Goal: Task Accomplishment & Management: Complete application form

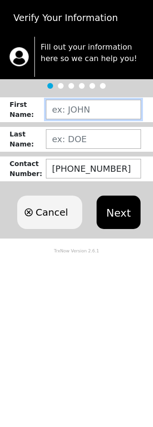
click at [73, 113] on input "text" at bounding box center [93, 110] width 95 height 20
type input "[PERSON_NAME]"
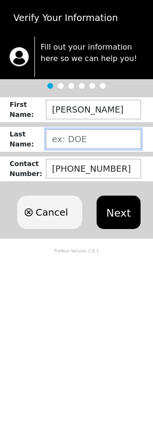
type input "[PERSON_NAME]"
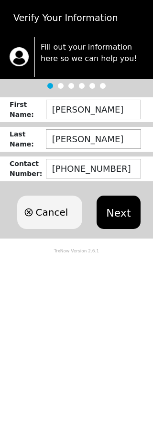
click at [121, 213] on button "Next" at bounding box center [117, 212] width 43 height 33
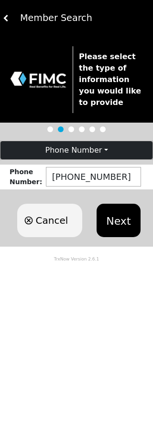
click at [118, 231] on button "Next" at bounding box center [117, 220] width 43 height 33
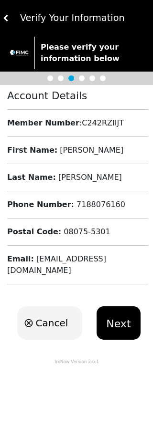
click at [124, 310] on button "Next" at bounding box center [117, 322] width 43 height 33
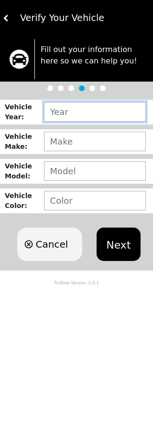
click at [59, 115] on input "text" at bounding box center [95, 112] width 102 height 20
type input "2020"
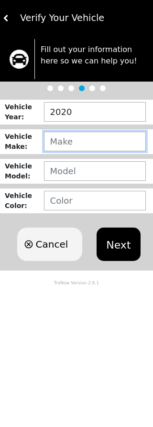
click at [59, 149] on input "text" at bounding box center [95, 142] width 102 height 20
type input "TOYOTA"
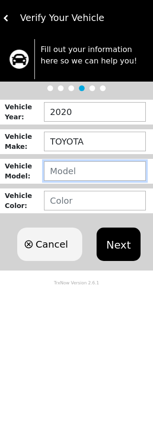
click at [60, 181] on input "text" at bounding box center [95, 171] width 102 height 20
type input "RAV4"
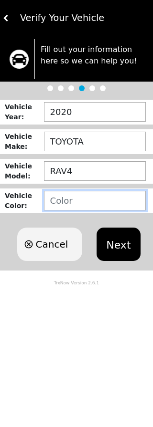
click at [57, 210] on input "text" at bounding box center [95, 201] width 102 height 20
type input "RED"
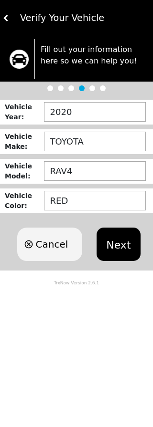
click at [122, 252] on button "Next" at bounding box center [117, 244] width 43 height 33
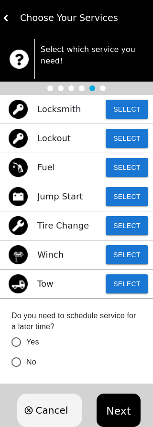
click at [128, 292] on button "Select" at bounding box center [126, 283] width 42 height 19
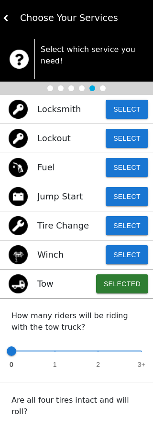
click at [60, 369] on div "0 1 2 3+" at bounding box center [76, 356] width 130 height 31
type input "1"
click at [61, 361] on span "0 1 2 3+" at bounding box center [76, 351] width 130 height 21
click at [25, 425] on input "Yes" at bounding box center [16, 435] width 20 height 20
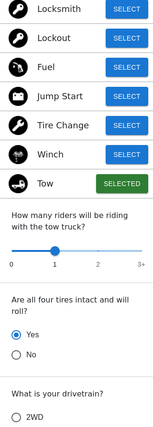
scroll to position [108, 0]
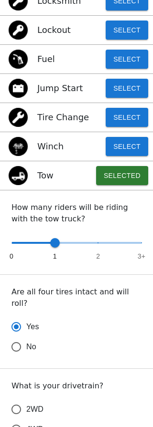
click at [21, 420] on input "4WD" at bounding box center [16, 430] width 20 height 20
radio input "true"
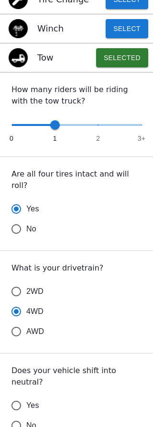
scroll to position [226, 0]
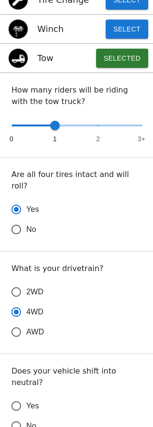
click at [25, 416] on input "No" at bounding box center [16, 426] width 20 height 20
radio input "false"
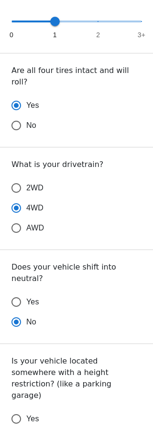
scroll to position [331, 0]
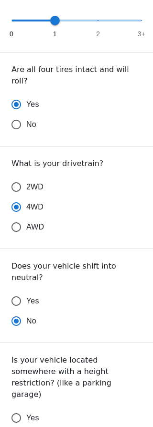
radio input "false"
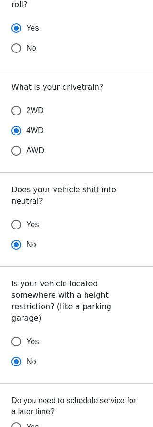
scroll to position [412, 0]
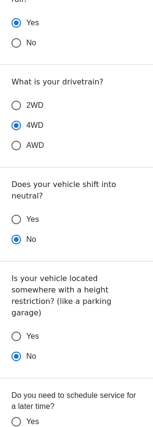
radio input "false"
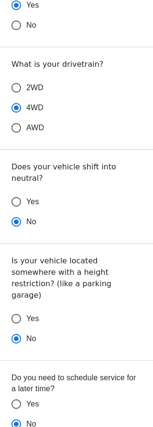
scroll to position [436, 0]
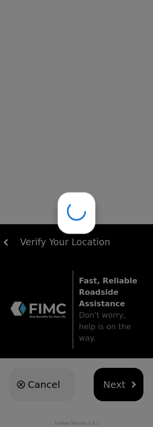
scroll to position [0, 0]
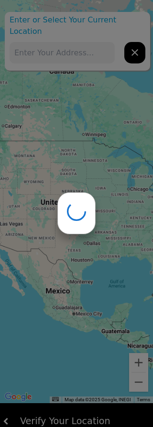
type input "[STREET_ADDRESS][PERSON_NAME]"
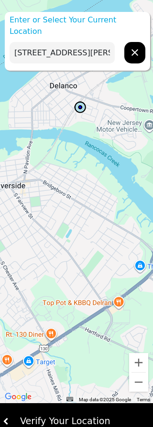
click at [88, 421] on div "Verify Your Location" at bounding box center [80, 422] width 140 height 14
click at [94, 419] on div "Verify Your Location" at bounding box center [80, 422] width 140 height 14
click at [92, 417] on div "Verify Your Location" at bounding box center [80, 422] width 140 height 14
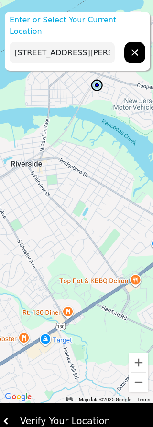
click at [144, 366] on button "Zoom in" at bounding box center [138, 362] width 19 height 19
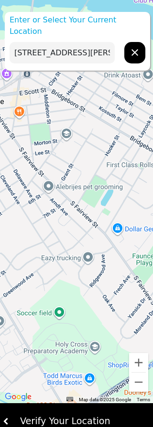
click at [132, 49] on icon "hidden" at bounding box center [134, 52] width 7 height 7
click at [23, 45] on input "text" at bounding box center [62, 52] width 105 height 21
type input "[STREET_ADDRESS][PERSON_NAME]"
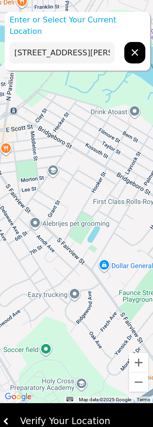
click at [140, 359] on button "Zoom in" at bounding box center [138, 362] width 19 height 19
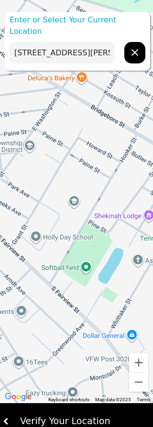
click at [142, 360] on button "Zoom in" at bounding box center [138, 362] width 19 height 19
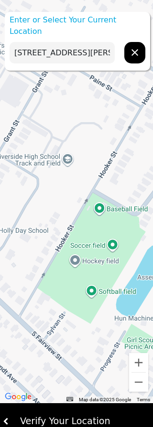
click at [5, 421] on img at bounding box center [6, 421] width 7 height 7
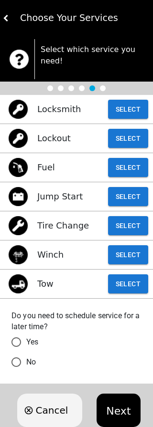
click at [128, 288] on button "Select" at bounding box center [128, 283] width 40 height 19
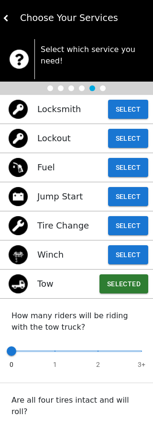
click at [59, 374] on div "How many riders will be riding with the tow truck? 0 1 2 3+" at bounding box center [76, 341] width 153 height 84
click at [61, 362] on div "0 1 2 3+" at bounding box center [76, 356] width 130 height 31
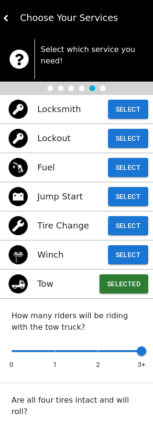
type input "1"
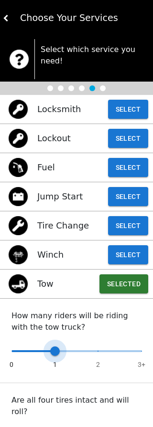
click at [58, 362] on div "0 1 2 3+" at bounding box center [76, 356] width 130 height 31
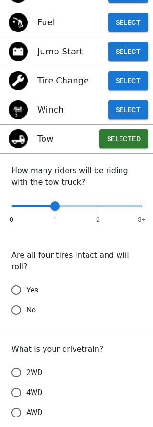
scroll to position [148, 0]
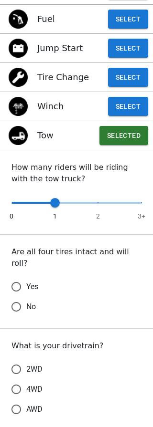
click at [19, 281] on input "Yes" at bounding box center [16, 287] width 20 height 20
click at [19, 379] on input "4WD" at bounding box center [16, 389] width 20 height 20
radio input "true"
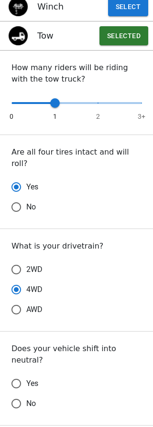
scroll to position [252, 0]
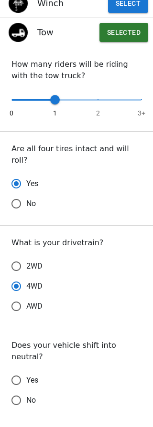
click at [25, 390] on input "No" at bounding box center [16, 400] width 20 height 20
radio input "false"
click at [22, 390] on input "No" at bounding box center [16, 400] width 20 height 20
radio input "true"
click at [21, 390] on input "No" at bounding box center [16, 400] width 20 height 20
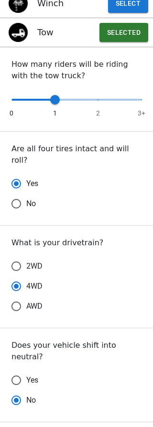
click at [23, 390] on input "No" at bounding box center [16, 400] width 20 height 20
click at [21, 370] on input "Yes" at bounding box center [16, 380] width 20 height 20
radio input "false"
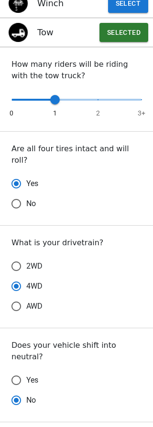
radio input "true"
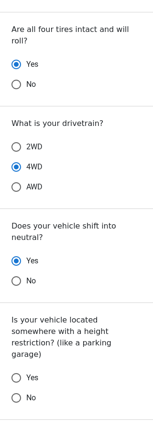
scroll to position [371, 0]
click at [21, 388] on input "No" at bounding box center [16, 398] width 20 height 20
radio input "false"
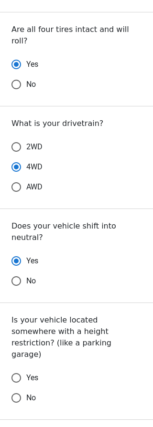
radio input "true"
radio input "false"
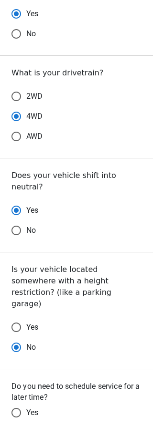
scroll to position [421, 0]
click at [21, 423] on input "No" at bounding box center [16, 433] width 20 height 20
radio input "false"
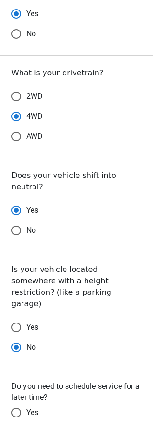
radio input "false"
radio input "true"
radio input "false"
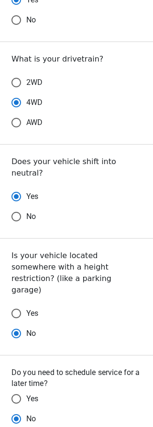
scroll to position [435, 0]
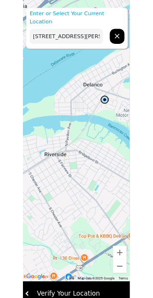
scroll to position [0, 0]
